Goal: Understand process/instructions: Learn how to perform a task or action

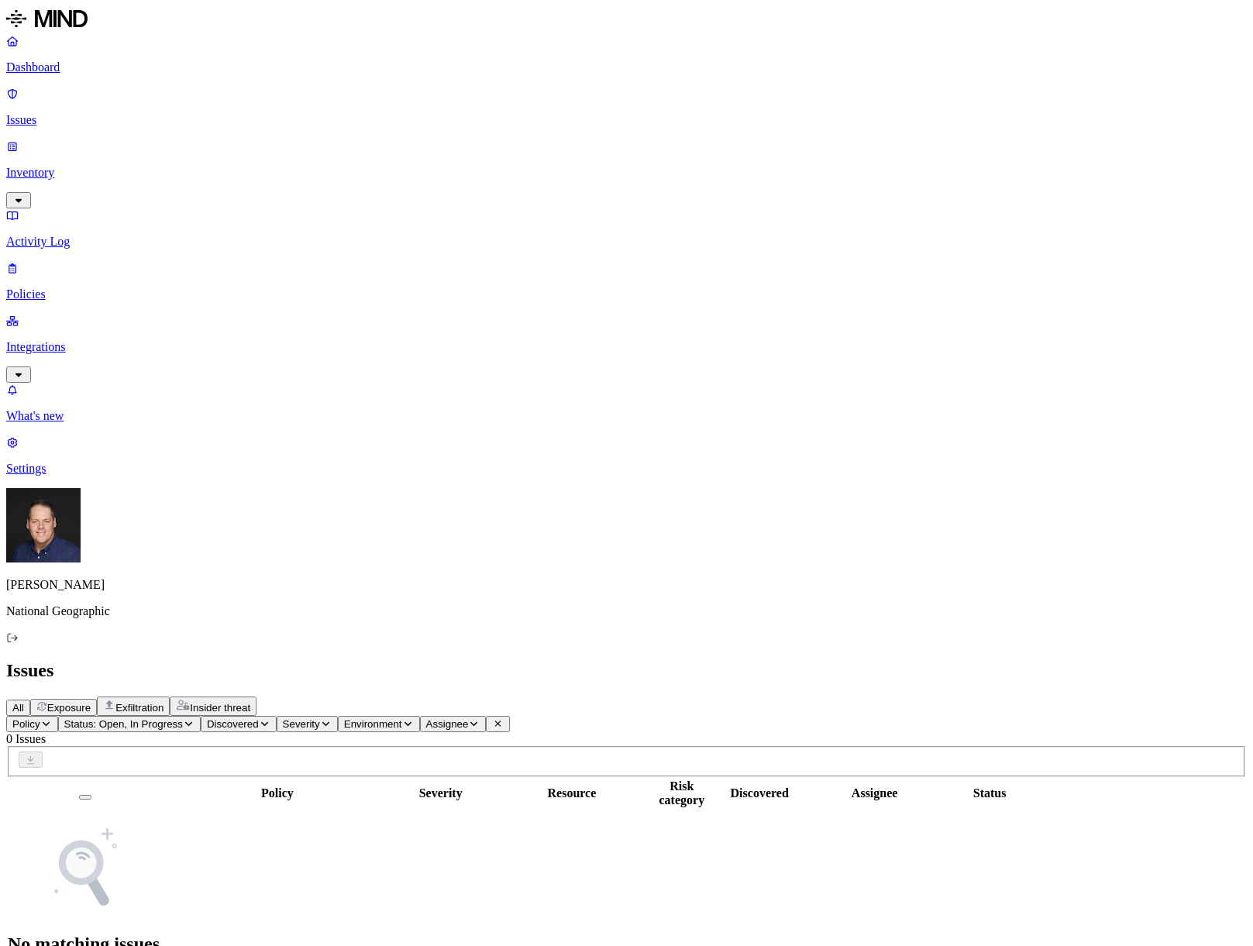
click at [55, 67] on p "Dashboard" at bounding box center [626, 67] width 1240 height 14
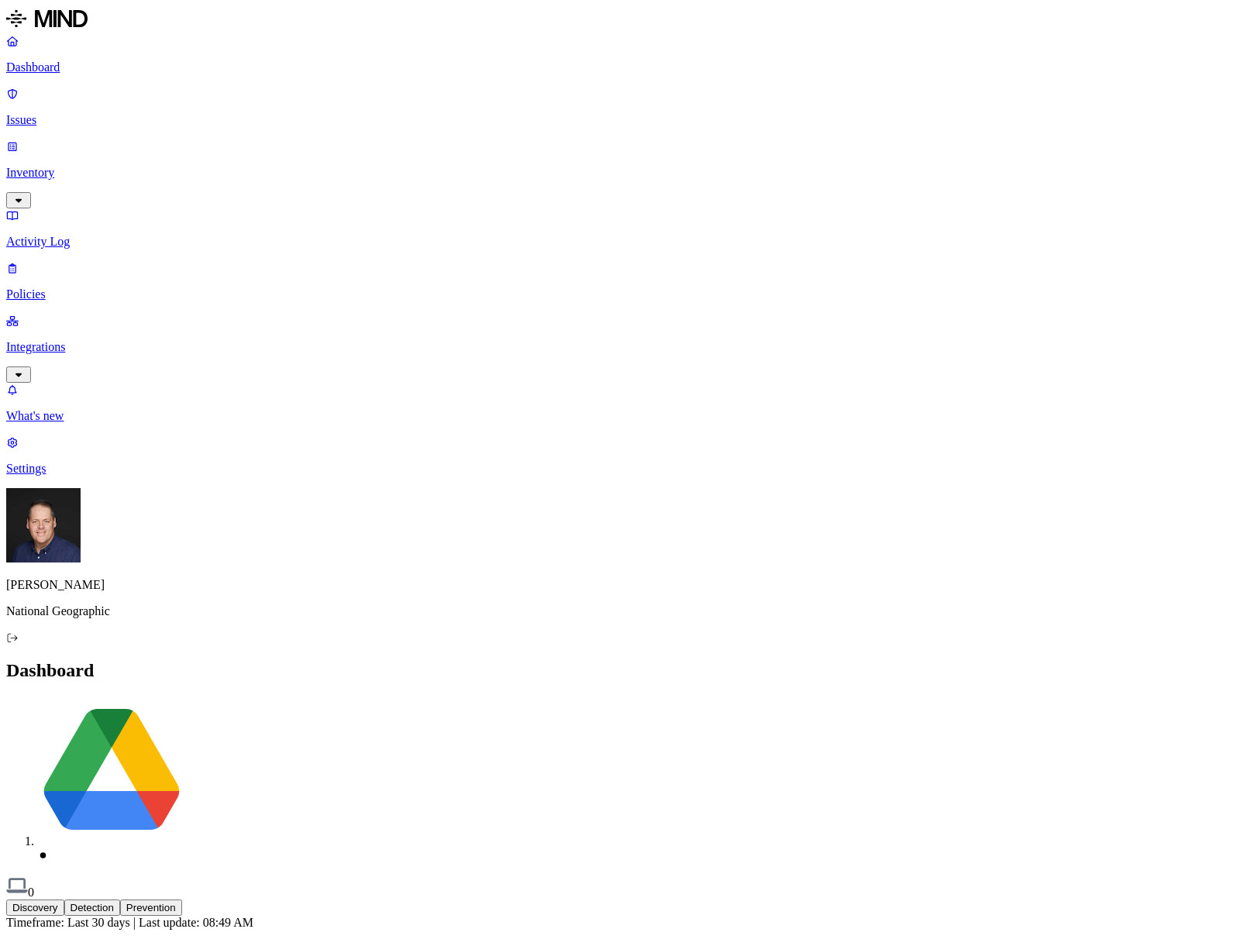
click at [120, 899] on button "Detection" at bounding box center [92, 907] width 56 height 16
click at [182, 899] on button "Prevention" at bounding box center [151, 907] width 62 height 16
click at [65, 113] on p "Issues" at bounding box center [626, 120] width 1240 height 14
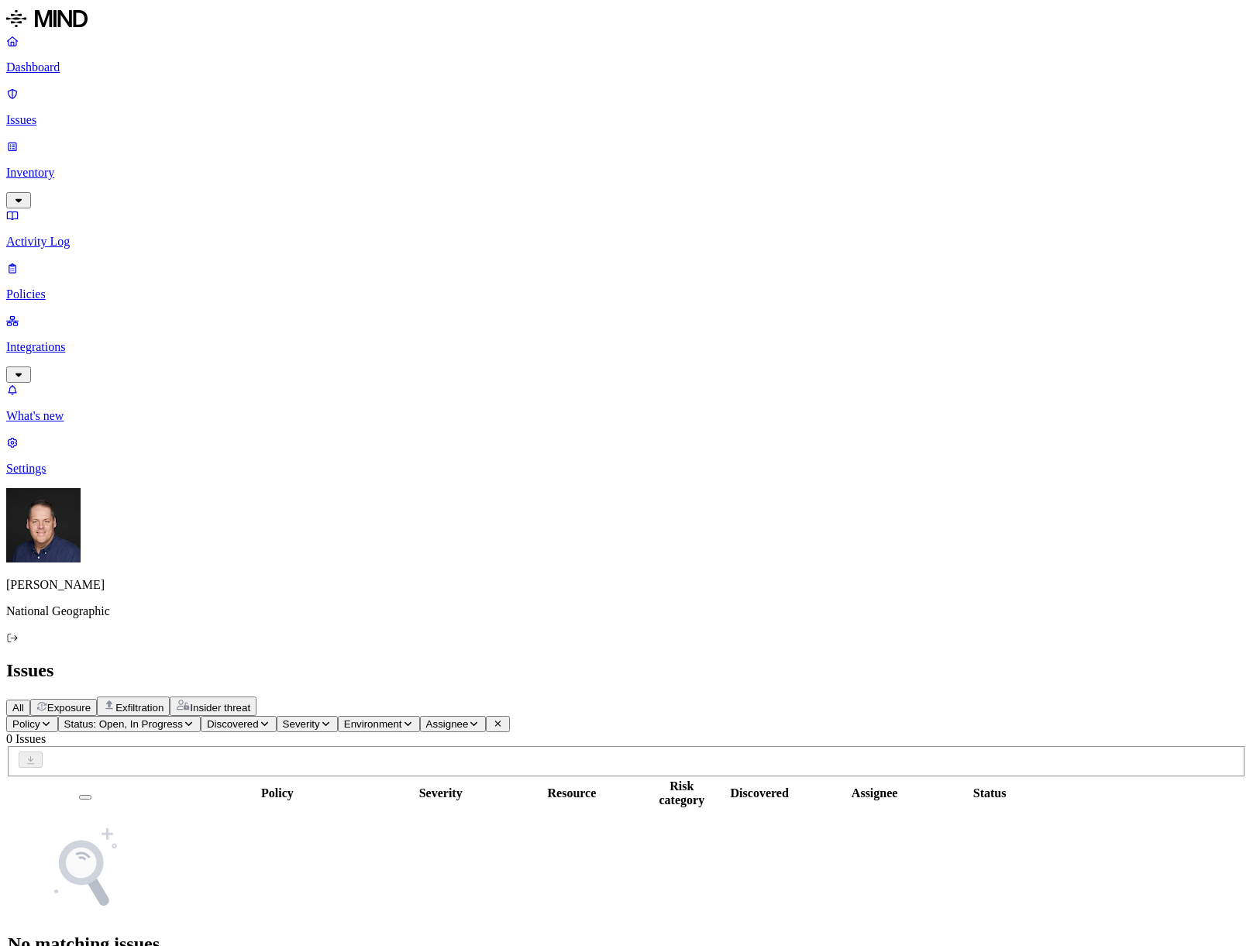
click at [86, 166] on p "Inventory" at bounding box center [626, 173] width 1240 height 14
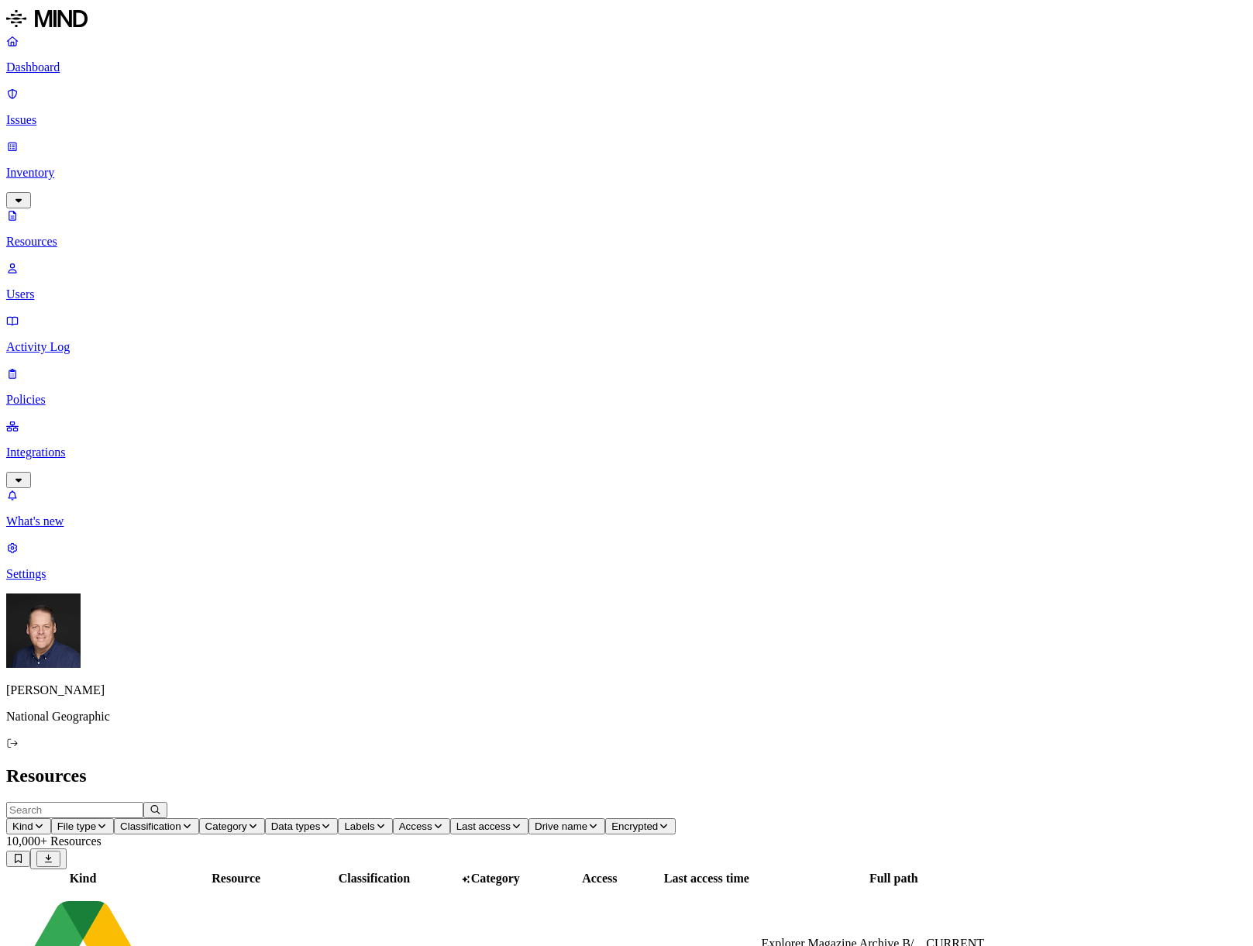
click at [432, 820] on span "Access" at bounding box center [415, 826] width 33 height 12
click at [756, 309] on button "button" at bounding box center [762, 311] width 12 height 5
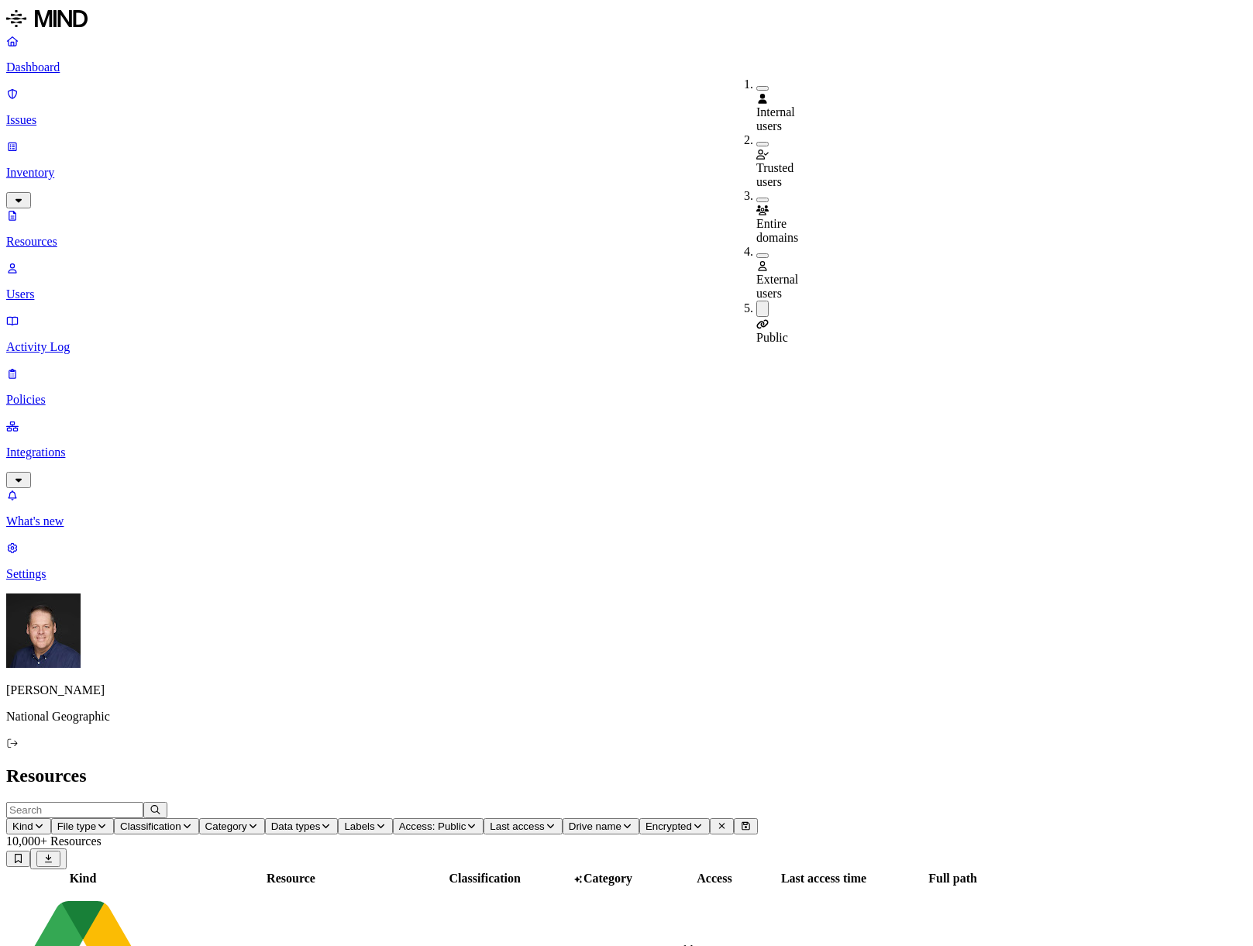
click at [828, 765] on h2 "Resources" at bounding box center [626, 775] width 1240 height 21
click at [181, 820] on span "Classification" at bounding box center [150, 826] width 61 height 12
click at [462, 86] on button "button" at bounding box center [468, 88] width 12 height 5
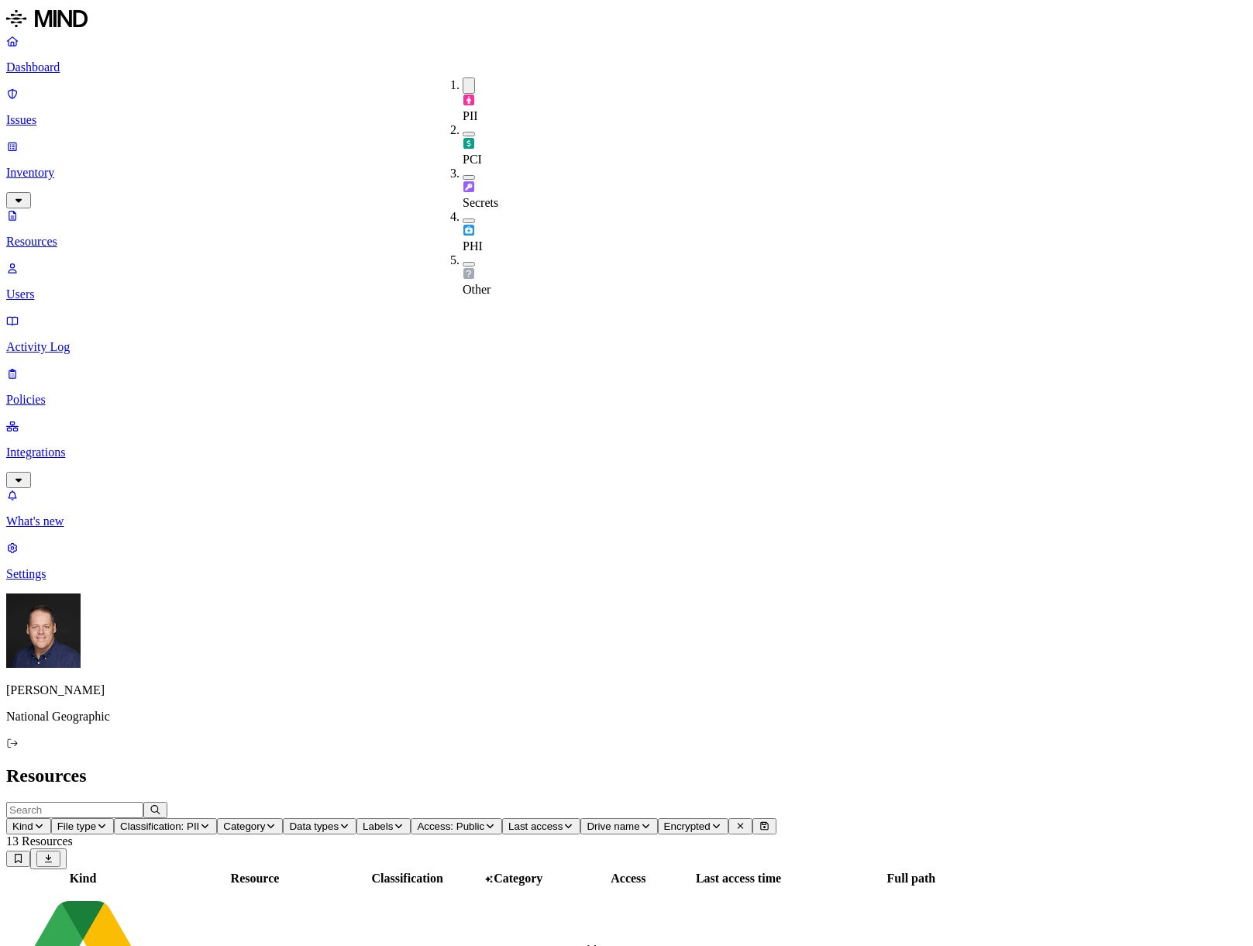
click at [211, 821] on icon "button" at bounding box center [205, 825] width 12 height 9
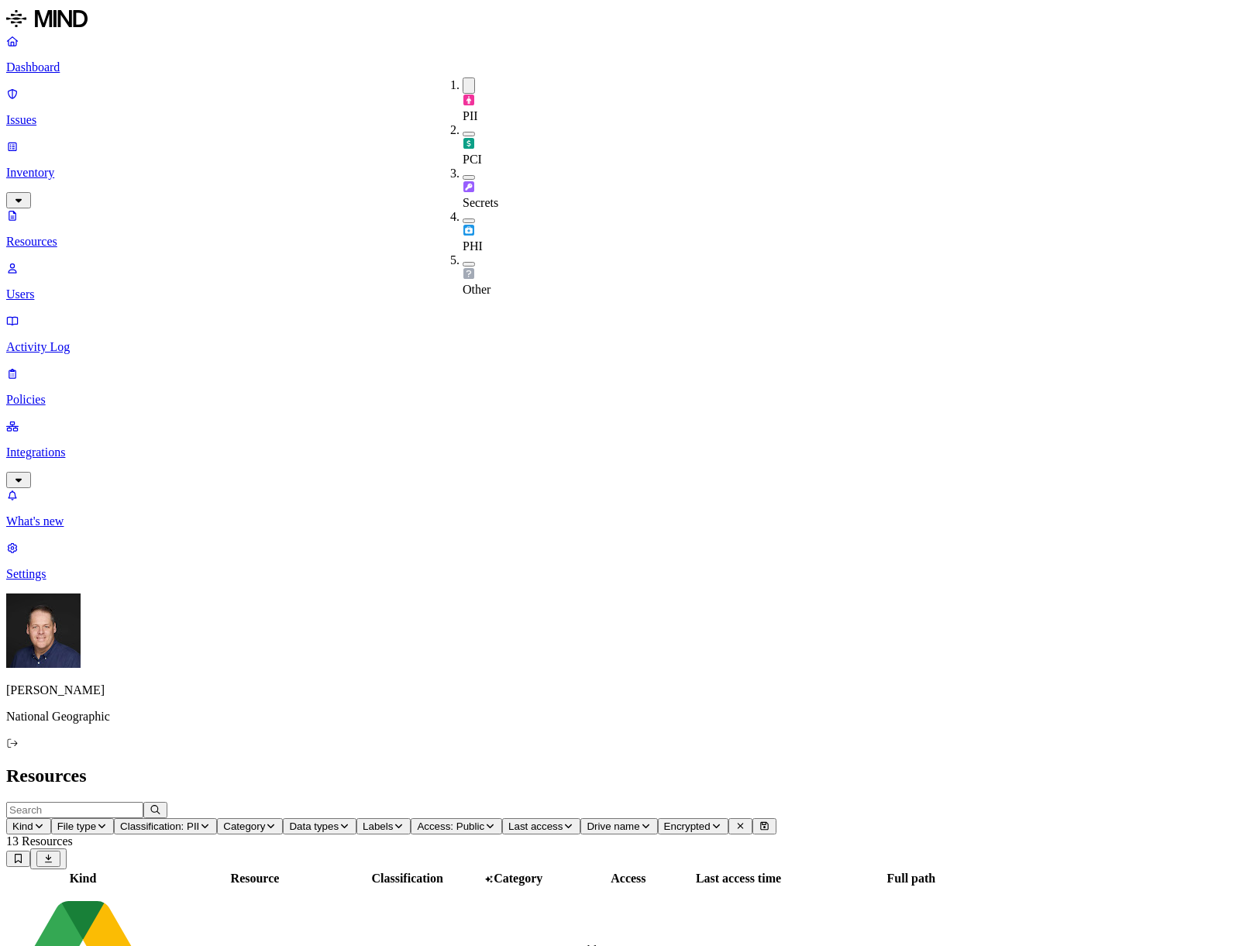
click at [462, 84] on div "PII" at bounding box center [462, 100] width 0 height 46
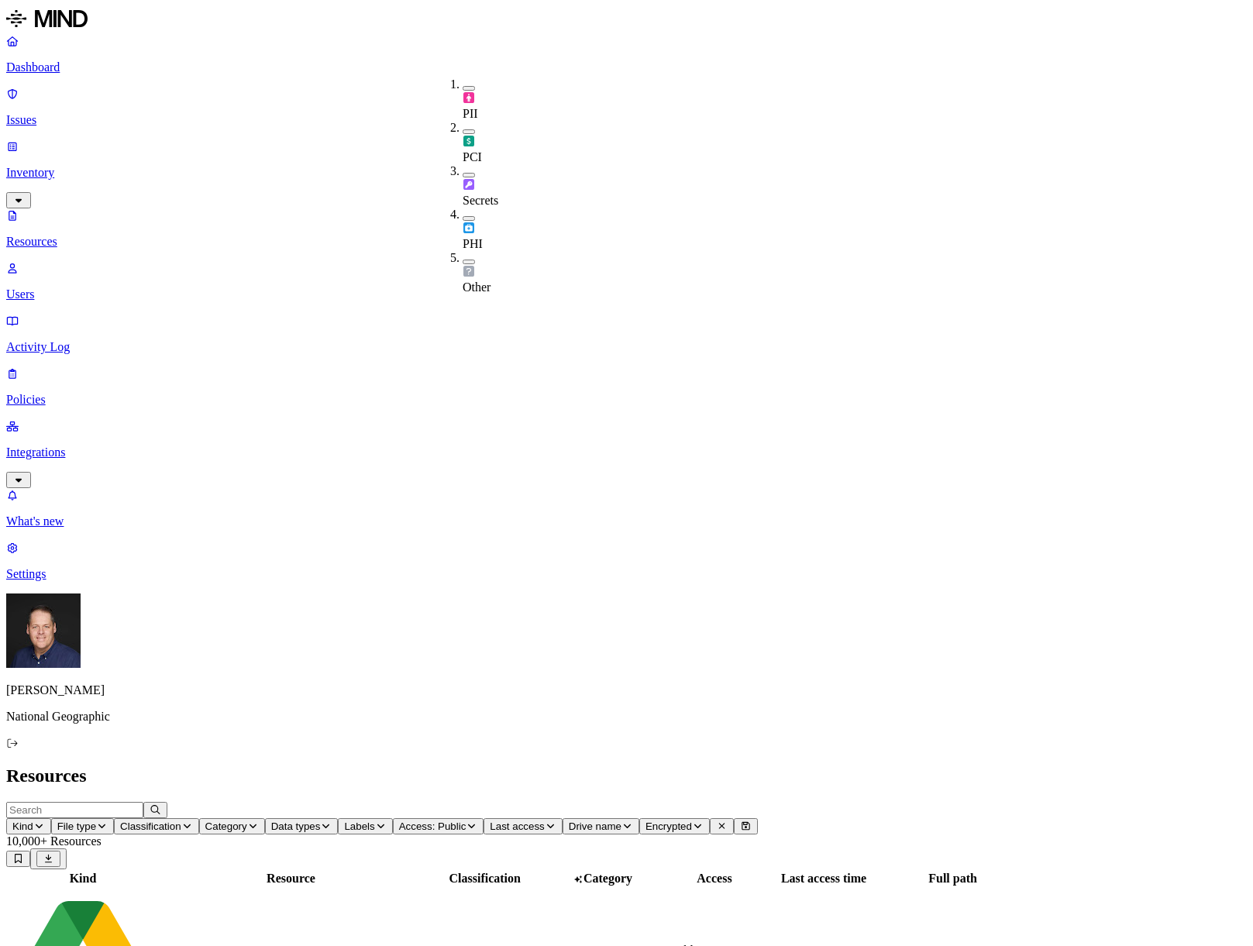
click at [462, 129] on button "button" at bounding box center [468, 131] width 12 height 5
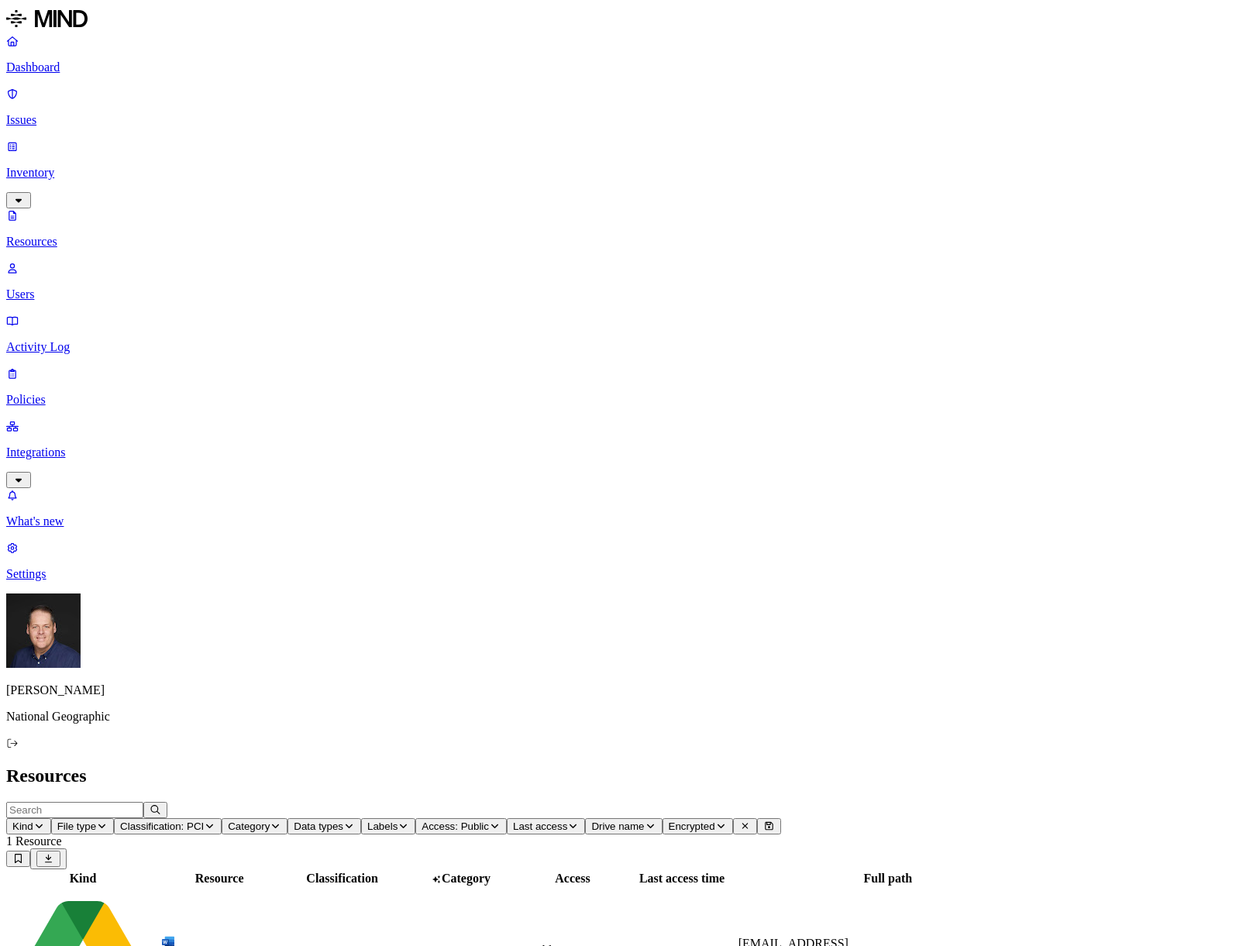
click at [34, 366] on link "Policies" at bounding box center [626, 386] width 1240 height 40
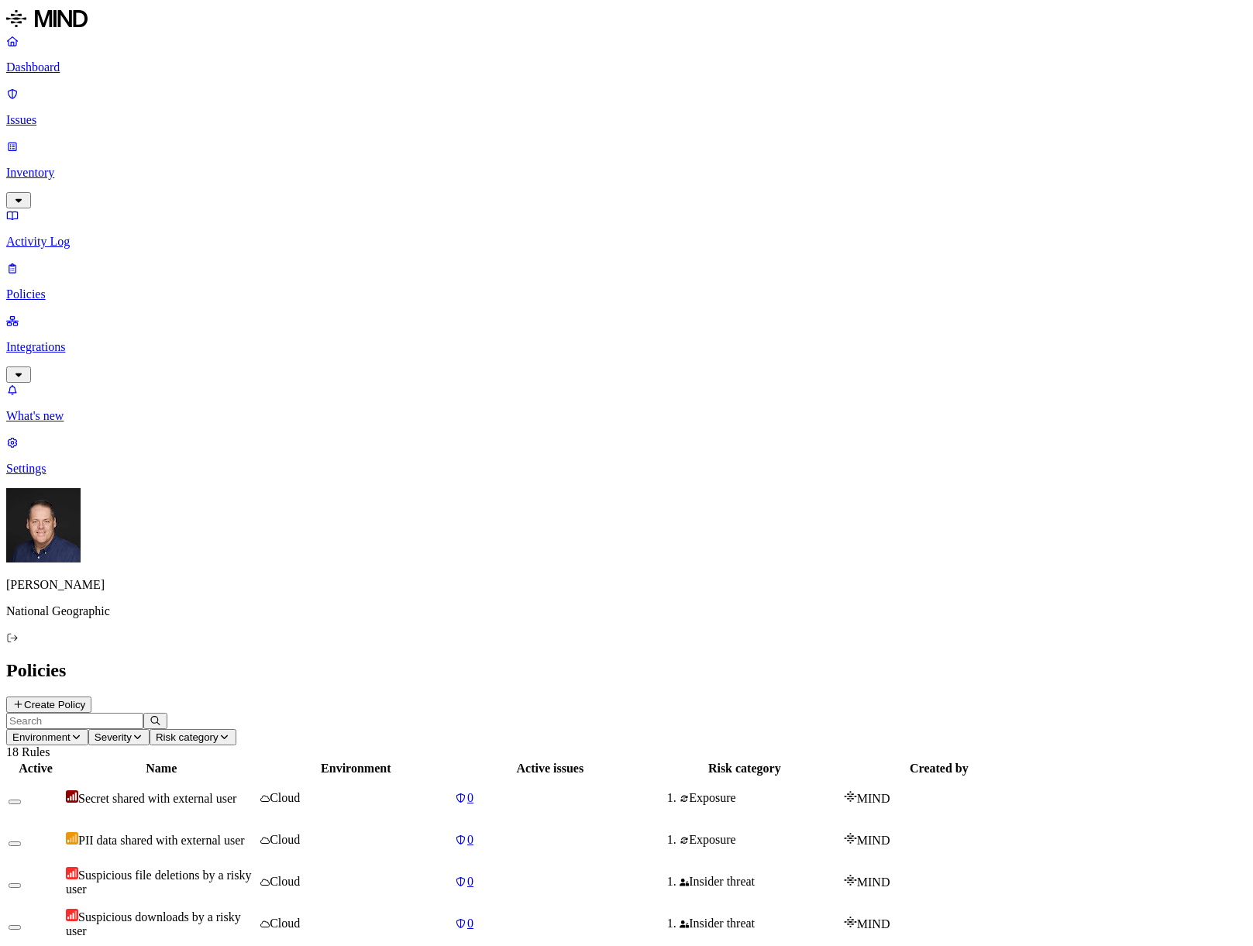
click at [70, 340] on p "Integrations" at bounding box center [626, 347] width 1240 height 14
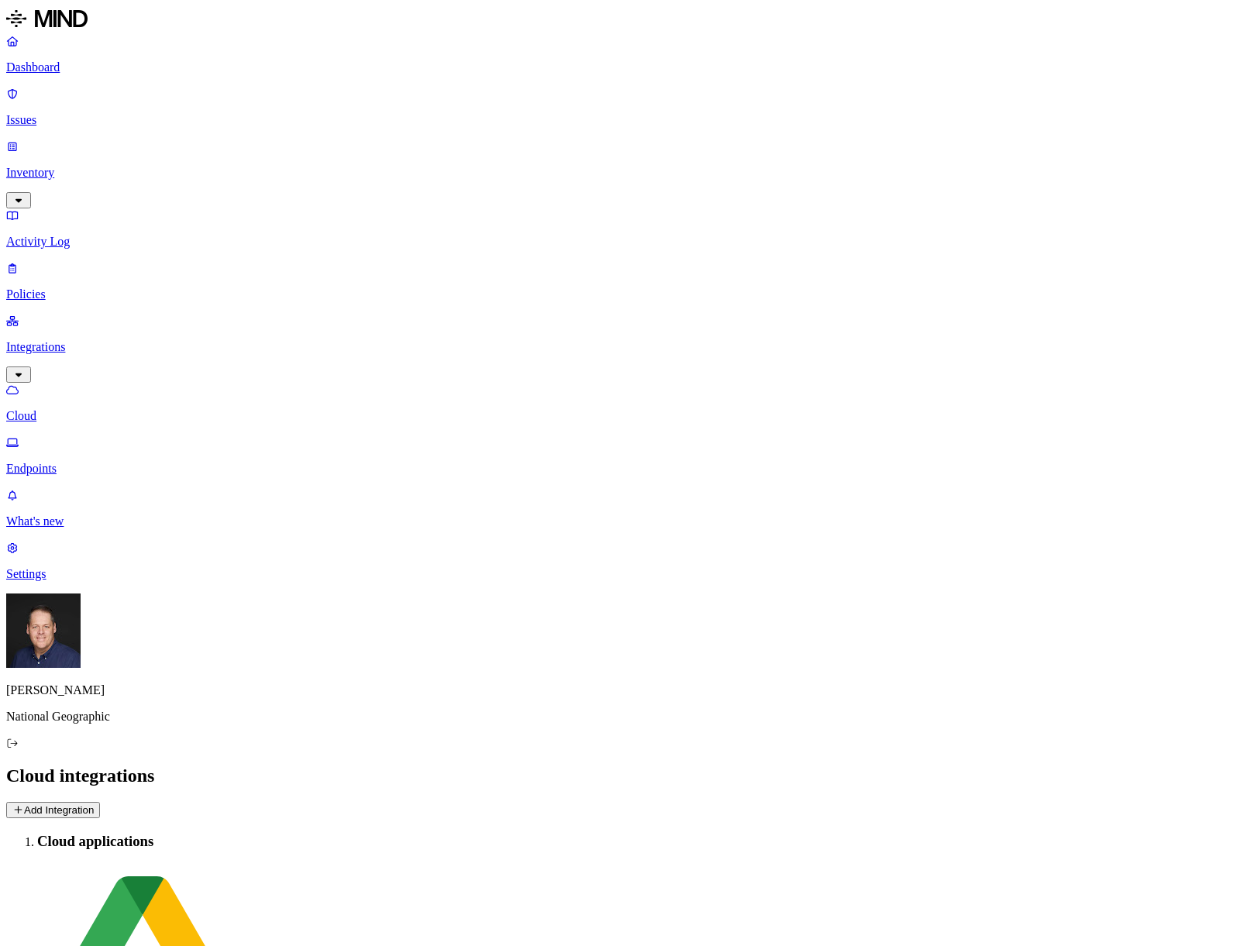
click at [100, 802] on button "Add Integration" at bounding box center [53, 810] width 94 height 16
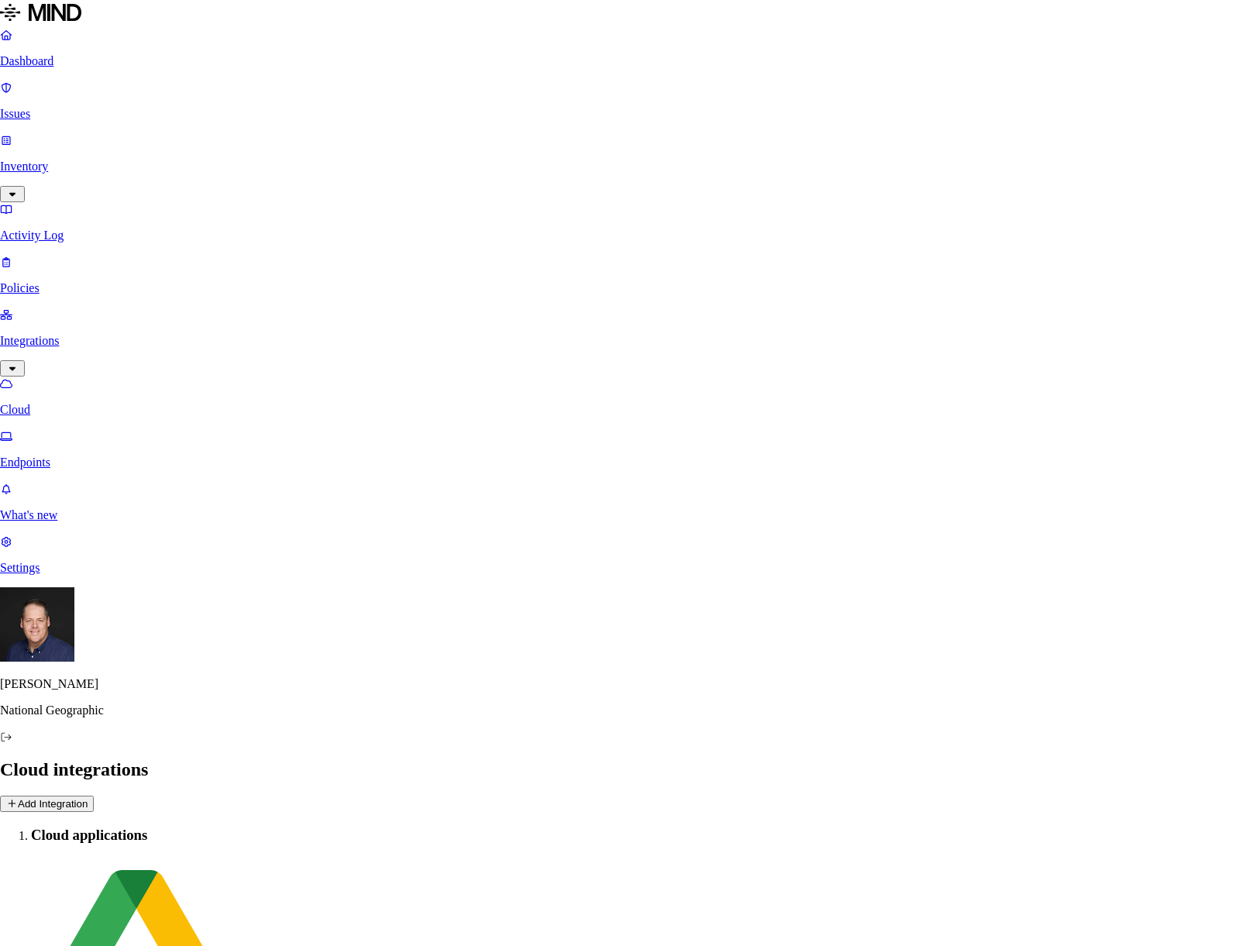
scroll to position [352, 0]
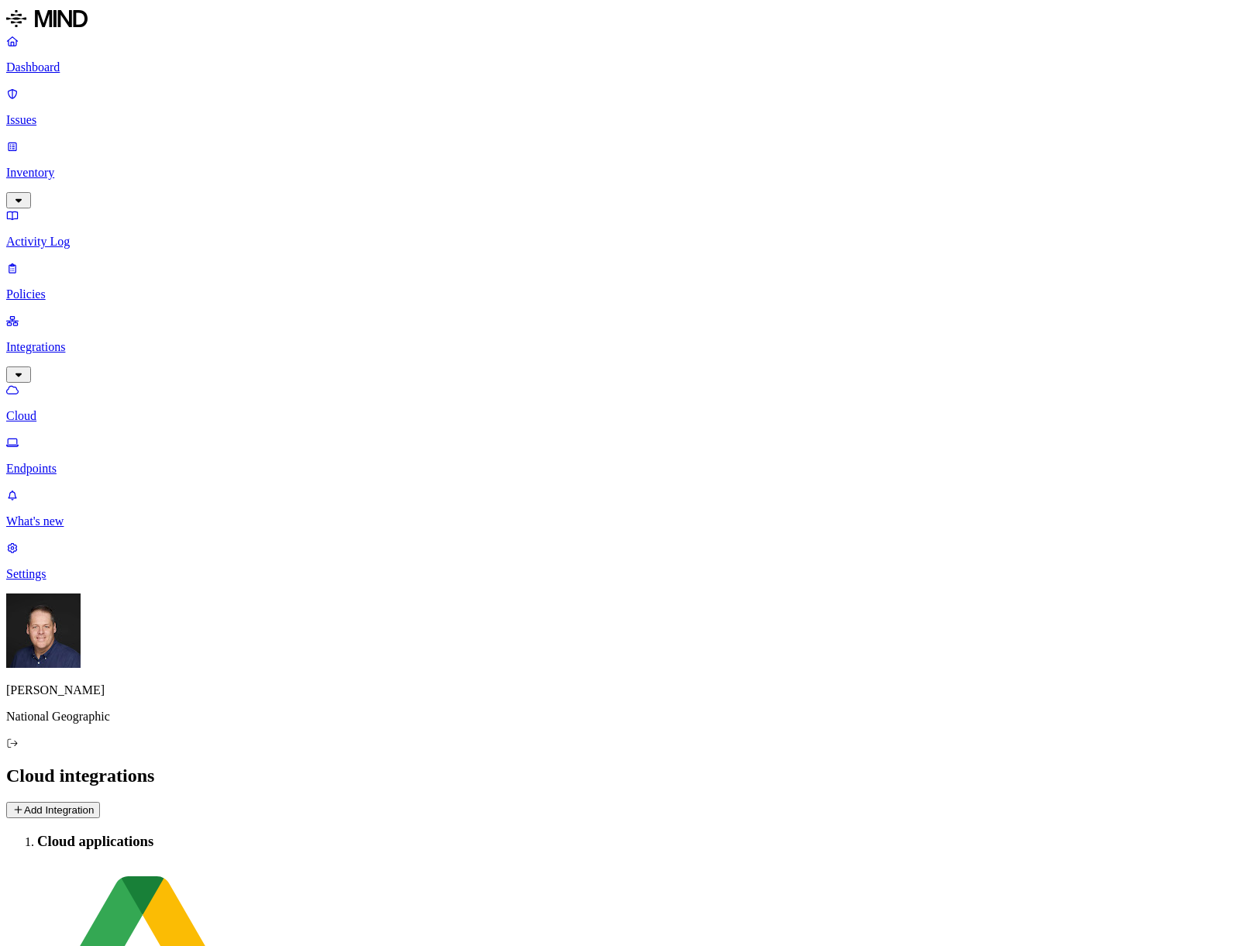
click at [67, 462] on p "Endpoints" at bounding box center [626, 469] width 1240 height 14
